Goal: Information Seeking & Learning: Learn about a topic

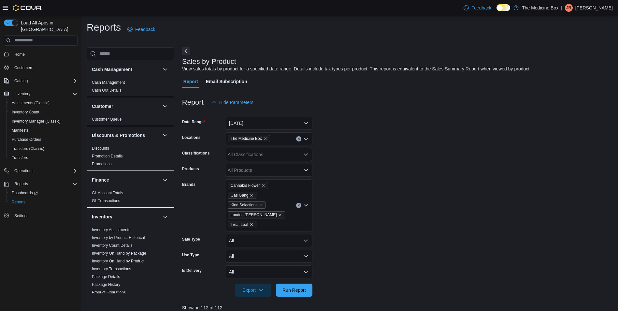
click at [16, 49] on button "Home" at bounding box center [40, 53] width 79 height 9
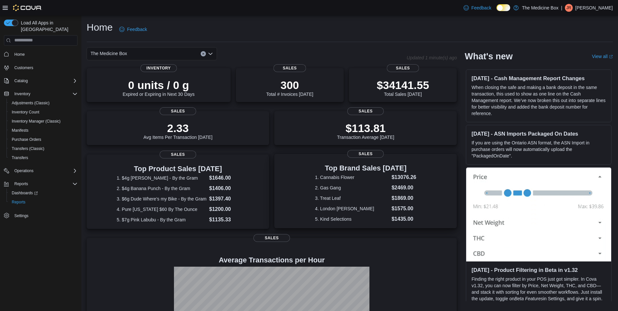
click at [336, 158] on div "Top Brand Sales Today 1. Cannabis Flower $13076.26 2. Gas Gang $2469.00 3. Trea…" at bounding box center [365, 191] width 182 height 74
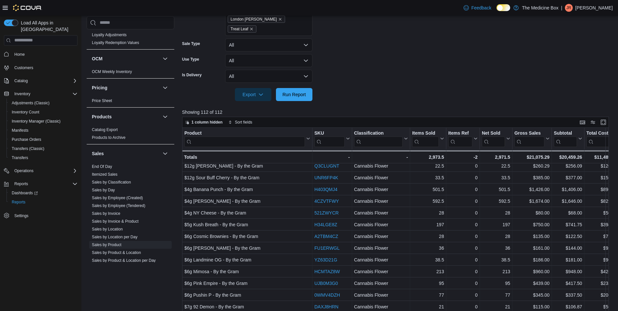
scroll to position [293, 0]
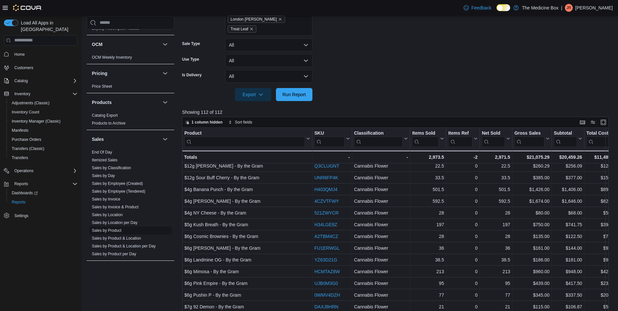
click at [105, 229] on link "Sales by Product" at bounding box center [107, 230] width 30 height 5
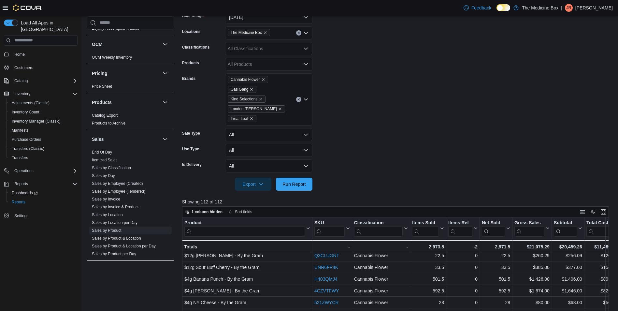
scroll to position [98, 0]
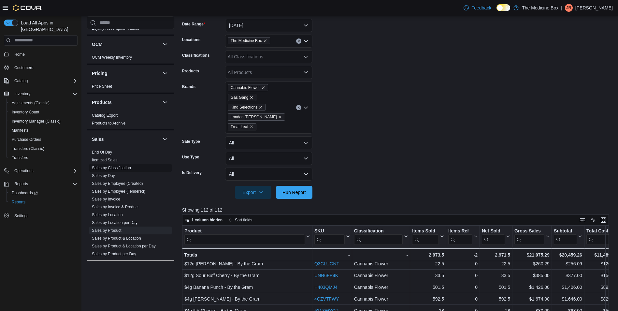
click at [124, 168] on link "Sales by Classification" at bounding box center [111, 167] width 39 height 5
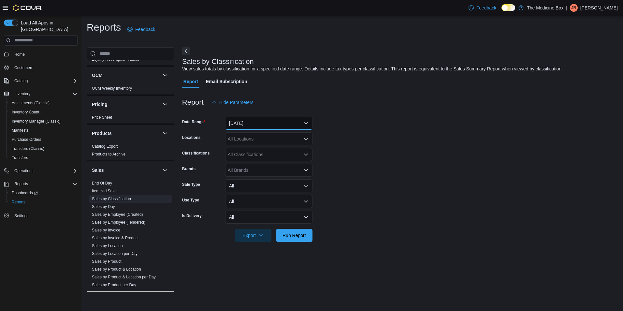
click at [254, 120] on button "[DATE]" at bounding box center [268, 123] width 87 height 13
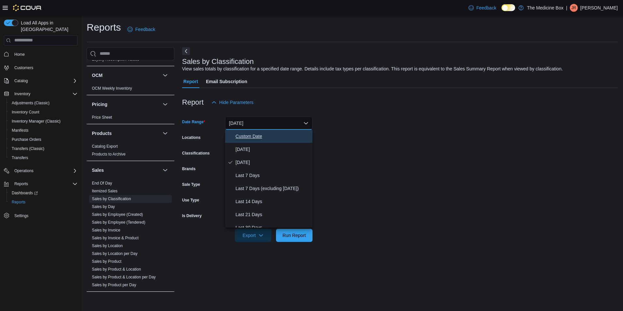
click at [239, 134] on span "Custom Date" at bounding box center [272, 136] width 74 height 8
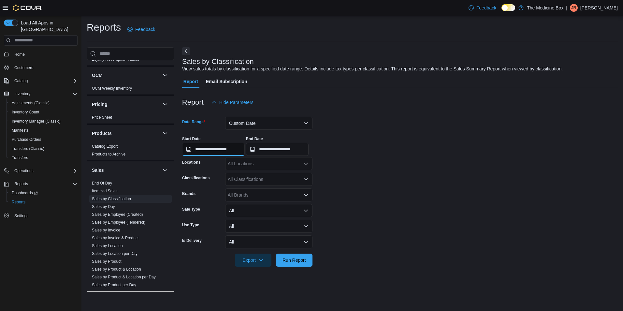
click at [199, 147] on input "**********" at bounding box center [213, 149] width 63 height 13
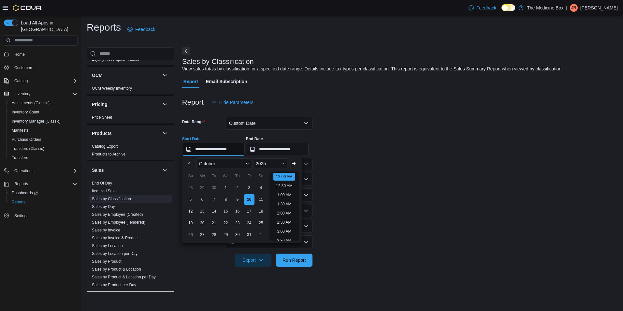
scroll to position [20, 0]
click at [216, 186] on div "30" at bounding box center [213, 187] width 11 height 11
click at [185, 164] on button "Previous Month" at bounding box center [190, 163] width 10 height 10
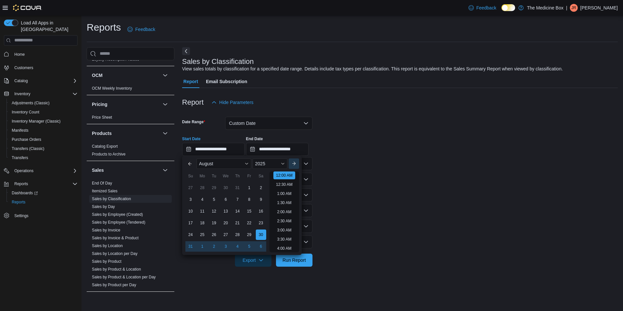
click at [295, 165] on button "Next month" at bounding box center [294, 163] width 10 height 10
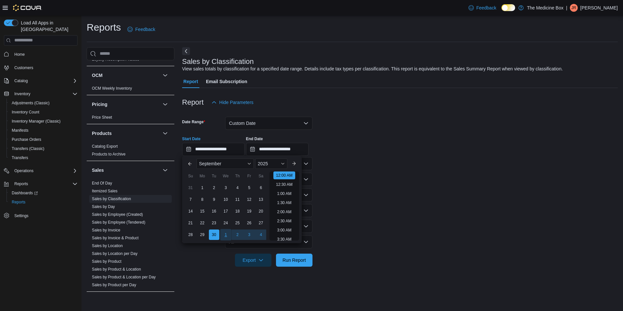
click at [224, 233] on div "1" at bounding box center [225, 234] width 11 height 11
click at [210, 185] on div "30" at bounding box center [213, 187] width 11 height 11
click at [205, 187] on div "1" at bounding box center [201, 187] width 11 height 11
type input "**********"
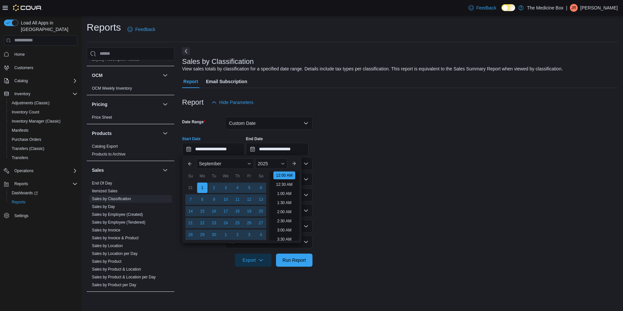
click at [417, 208] on form "**********" at bounding box center [399, 188] width 435 height 158
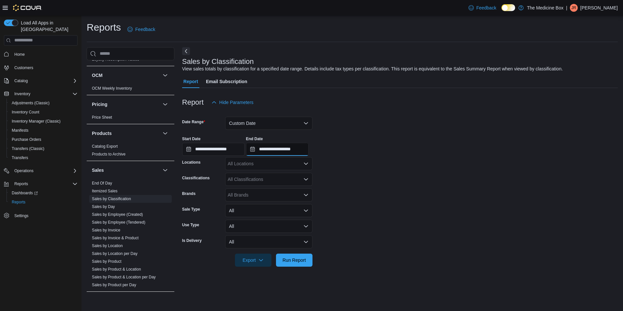
click at [285, 152] on input "**********" at bounding box center [277, 149] width 63 height 13
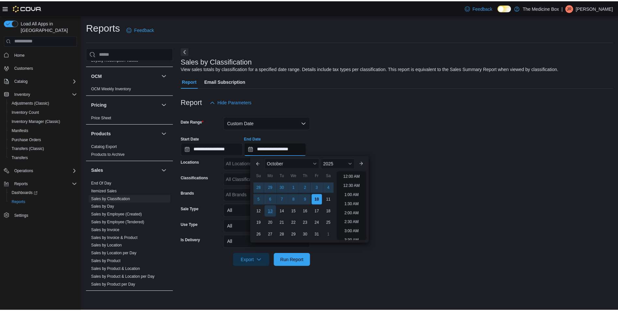
scroll to position [370, 0]
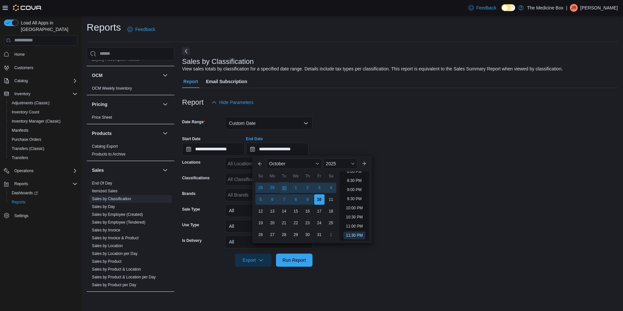
click at [283, 188] on div "30" at bounding box center [283, 187] width 11 height 11
type input "**********"
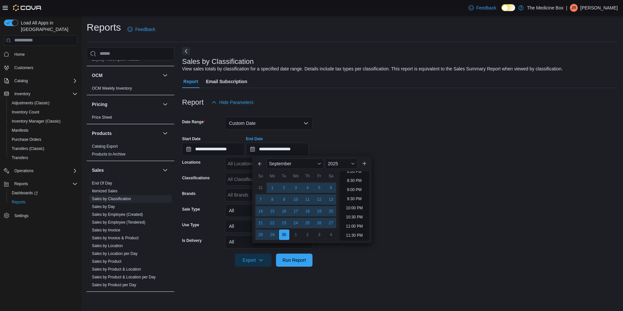
click at [503, 199] on form "**********" at bounding box center [399, 188] width 435 height 158
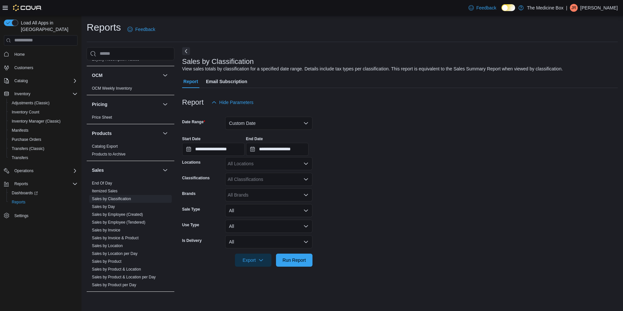
click at [290, 251] on div at bounding box center [399, 250] width 435 height 5
click at [290, 259] on span "Run Report" at bounding box center [293, 259] width 23 height 7
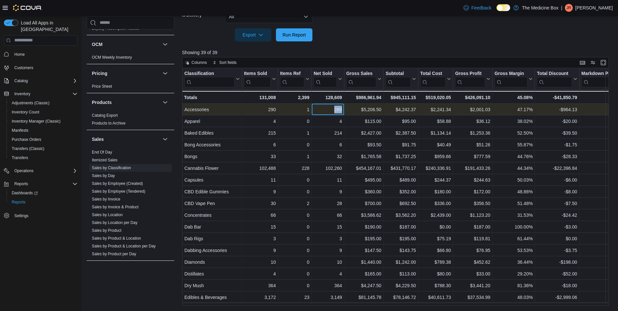
drag, startPoint x: 328, startPoint y: 110, endPoint x: 342, endPoint y: 107, distance: 13.9
click at [342, 107] on div "289" at bounding box center [328, 110] width 28 height 8
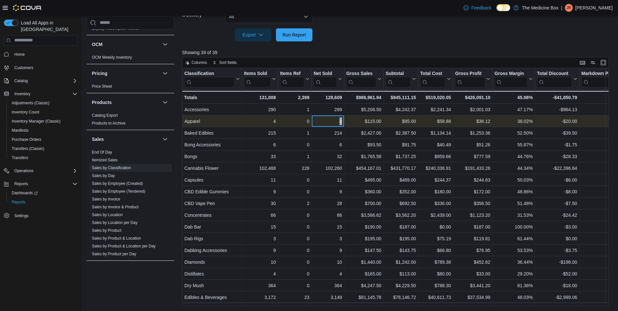
drag, startPoint x: 342, startPoint y: 107, endPoint x: 346, endPoint y: 122, distance: 15.1
click at [346, 122] on div "Apparel - Classification, column 1, row 2 4 - Items Sold, column 2, row 2 0 - I…" at bounding box center [432, 121] width 500 height 12
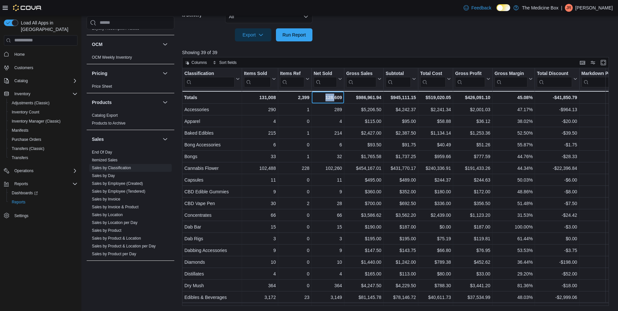
drag, startPoint x: 346, startPoint y: 122, endPoint x: 334, endPoint y: 103, distance: 22.8
click at [334, 103] on div "128,609 - Net Sold, column 4, row 40" at bounding box center [327, 97] width 33 height 13
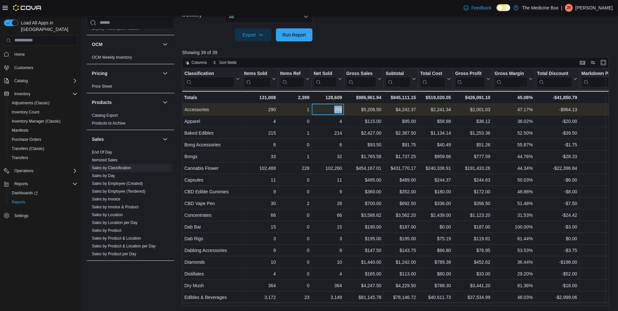
drag, startPoint x: 334, startPoint y: 103, endPoint x: 342, endPoint y: 108, distance: 9.5
click at [342, 108] on div "289 - Net Sold, column 4, row 1" at bounding box center [328, 110] width 33 height 12
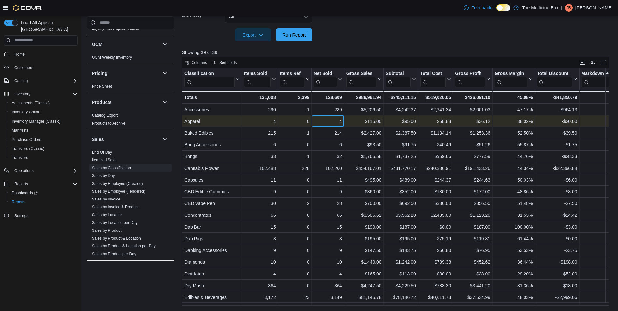
drag, startPoint x: 342, startPoint y: 108, endPoint x: 336, endPoint y: 126, distance: 18.7
click at [334, 122] on div "4" at bounding box center [328, 121] width 28 height 8
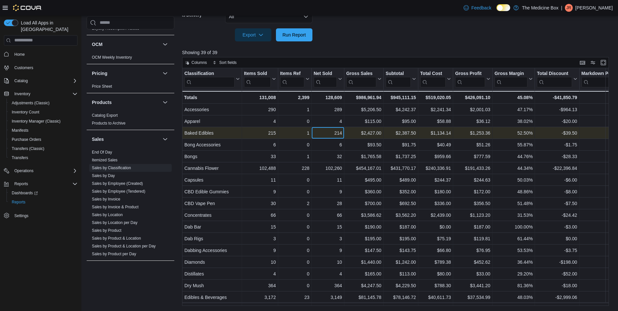
click at [327, 133] on div "214" at bounding box center [328, 133] width 28 height 8
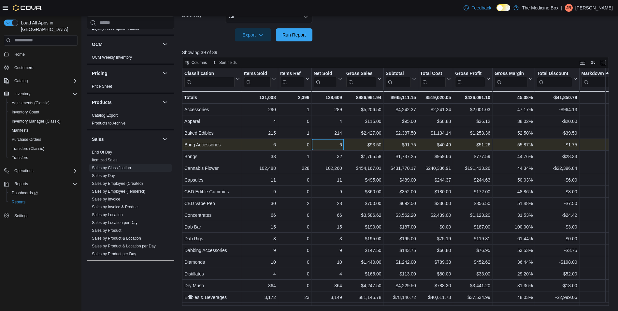
click at [326, 145] on div "6" at bounding box center [328, 145] width 28 height 8
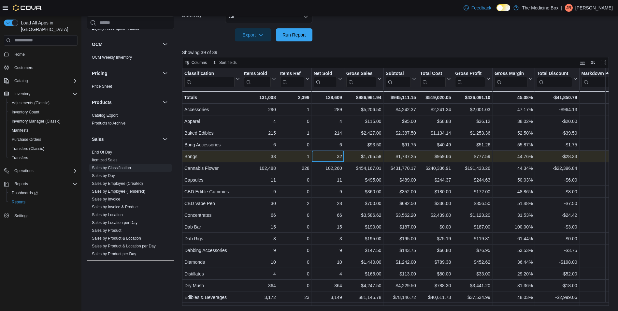
click at [327, 160] on div "32" at bounding box center [328, 156] width 28 height 8
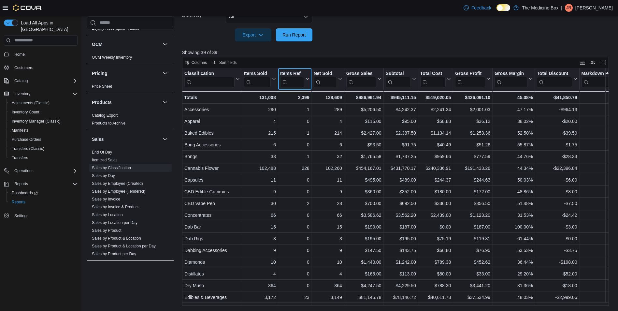
click at [306, 77] on icon at bounding box center [306, 79] width 5 height 4
click at [294, 71] on div "Items Ref" at bounding box center [292, 73] width 24 height 6
drag, startPoint x: 294, startPoint y: 71, endPoint x: 307, endPoint y: 52, distance: 22.9
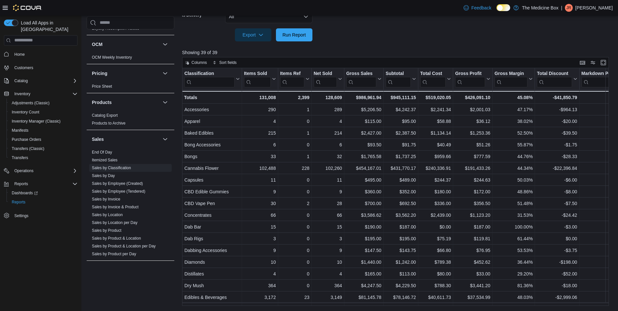
click at [307, 52] on p "Showing 39 of 39" at bounding box center [397, 52] width 431 height 7
click at [196, 62] on span "Columns" at bounding box center [198, 62] width 15 height 5
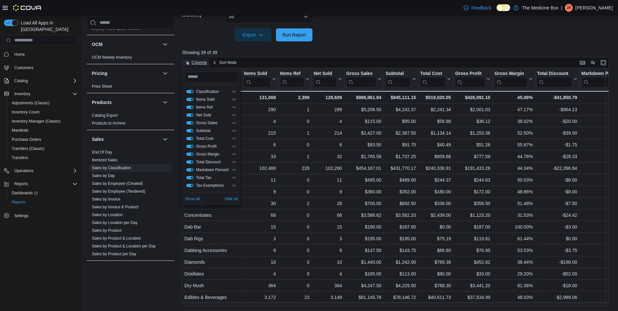
click at [196, 62] on span "Columns" at bounding box center [198, 62] width 15 height 5
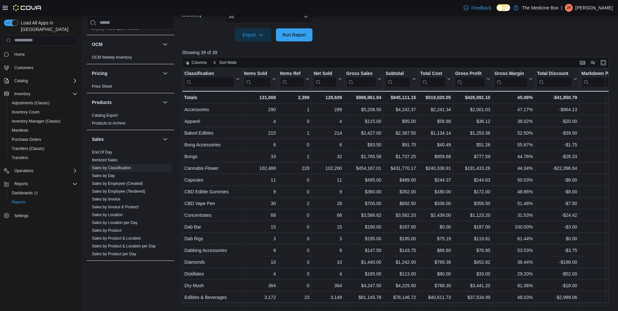
click at [369, 44] on div at bounding box center [397, 45] width 431 height 8
